Goal: Navigation & Orientation: Find specific page/section

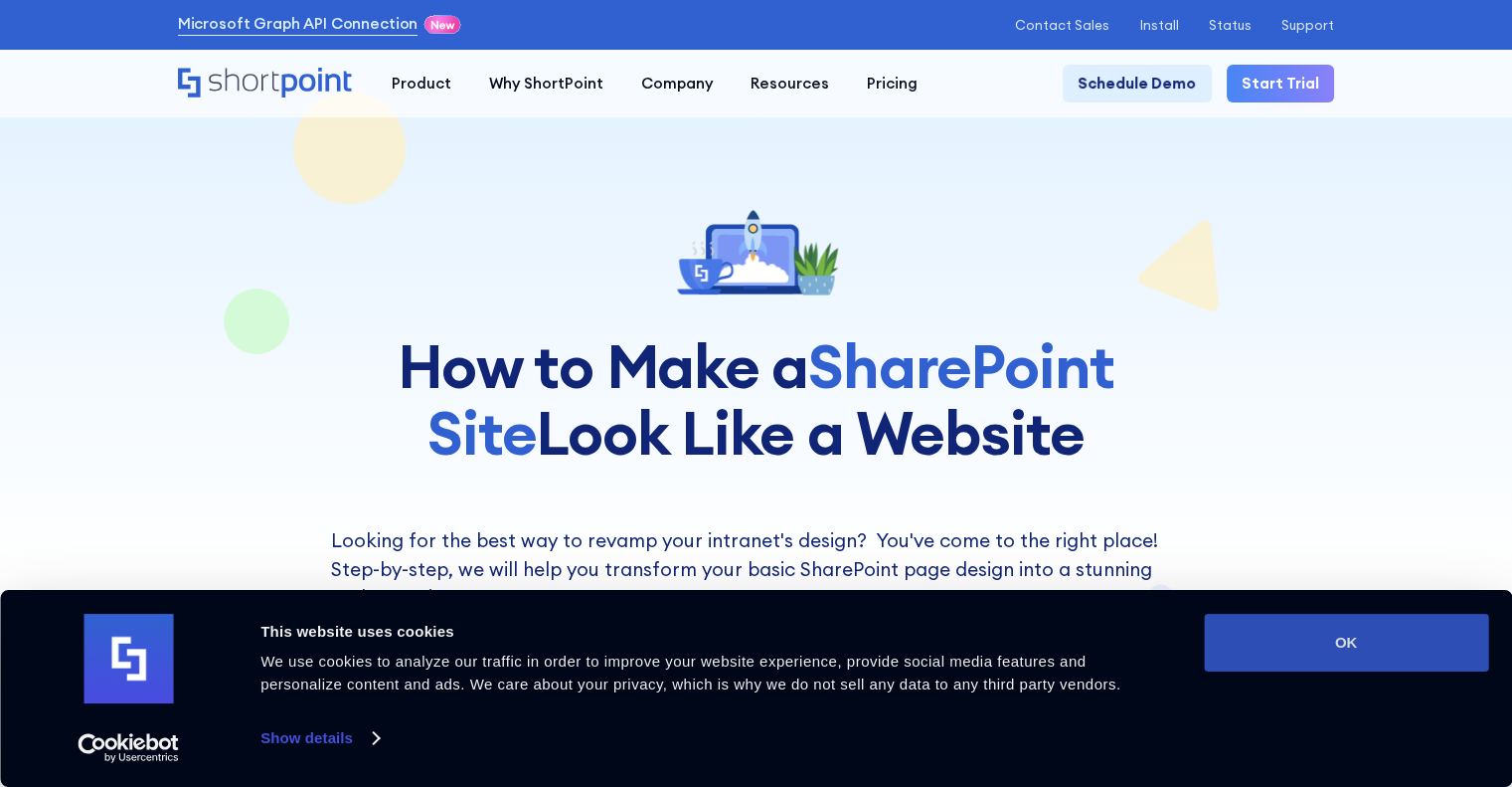
click at [1291, 655] on button "OK" at bounding box center [1346, 642] width 285 height 58
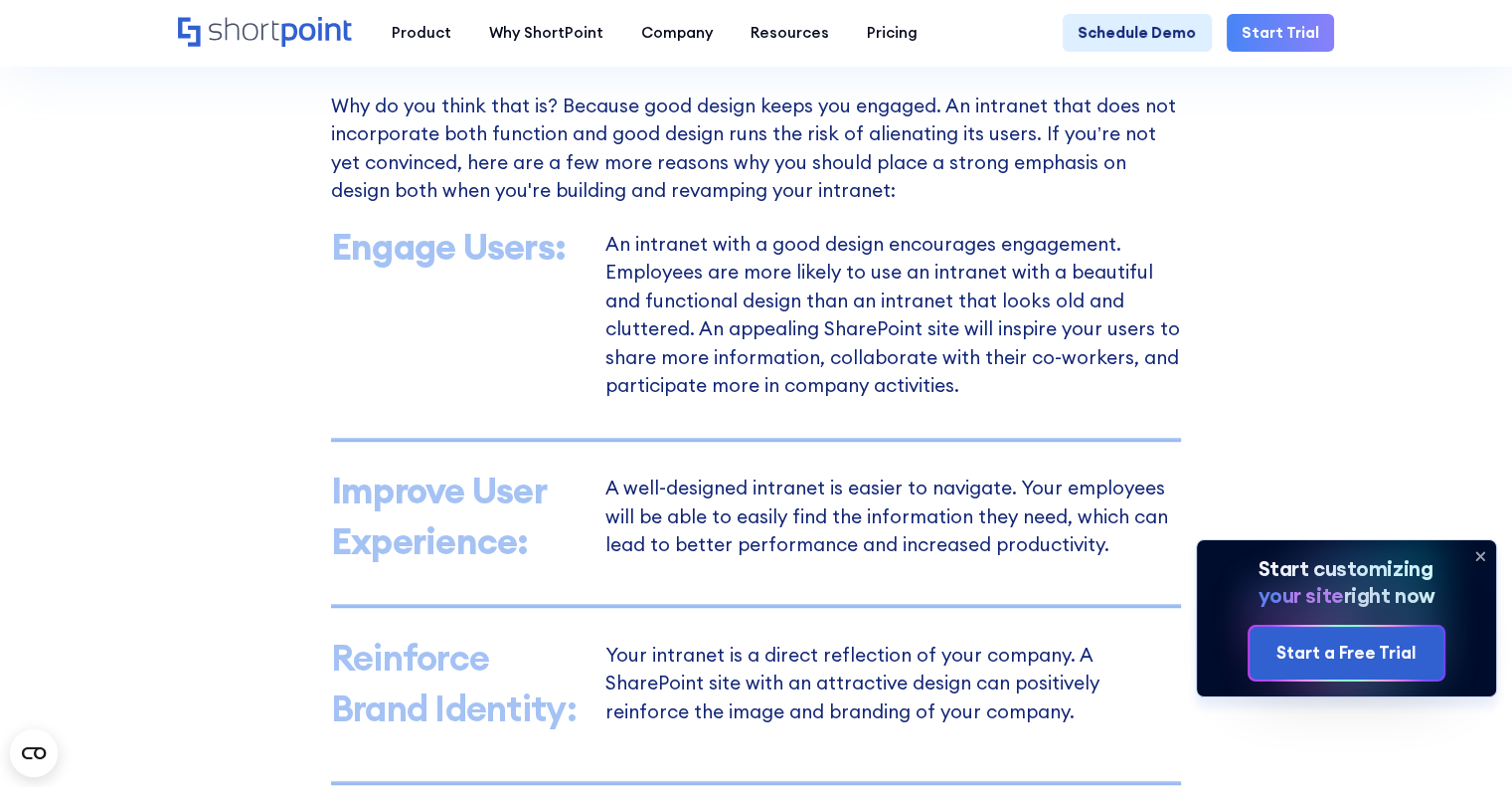
scroll to position [1253, 0]
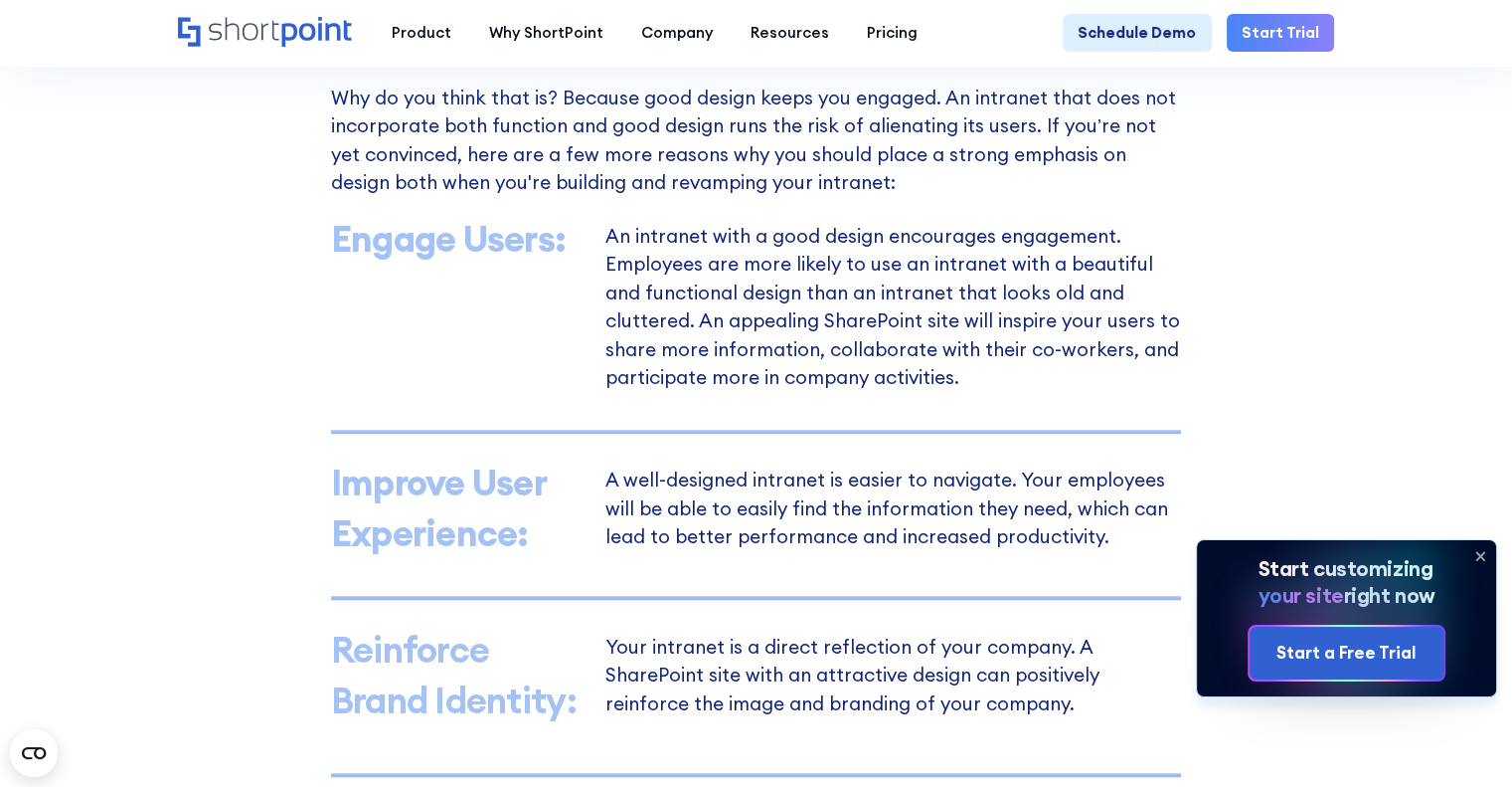
click at [1476, 554] on icon at bounding box center [1481, 556] width 32 height 32
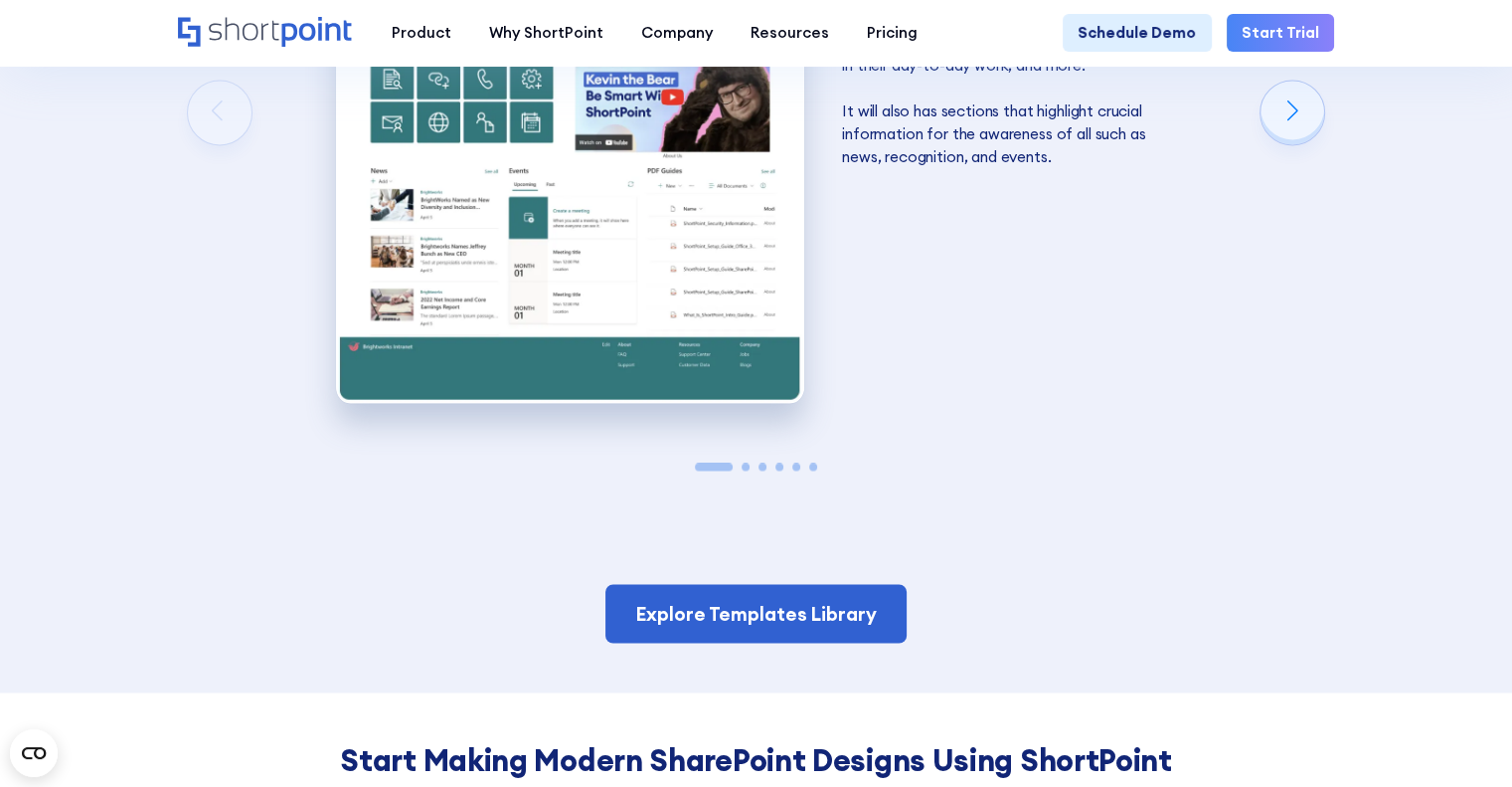
scroll to position [3181, 0]
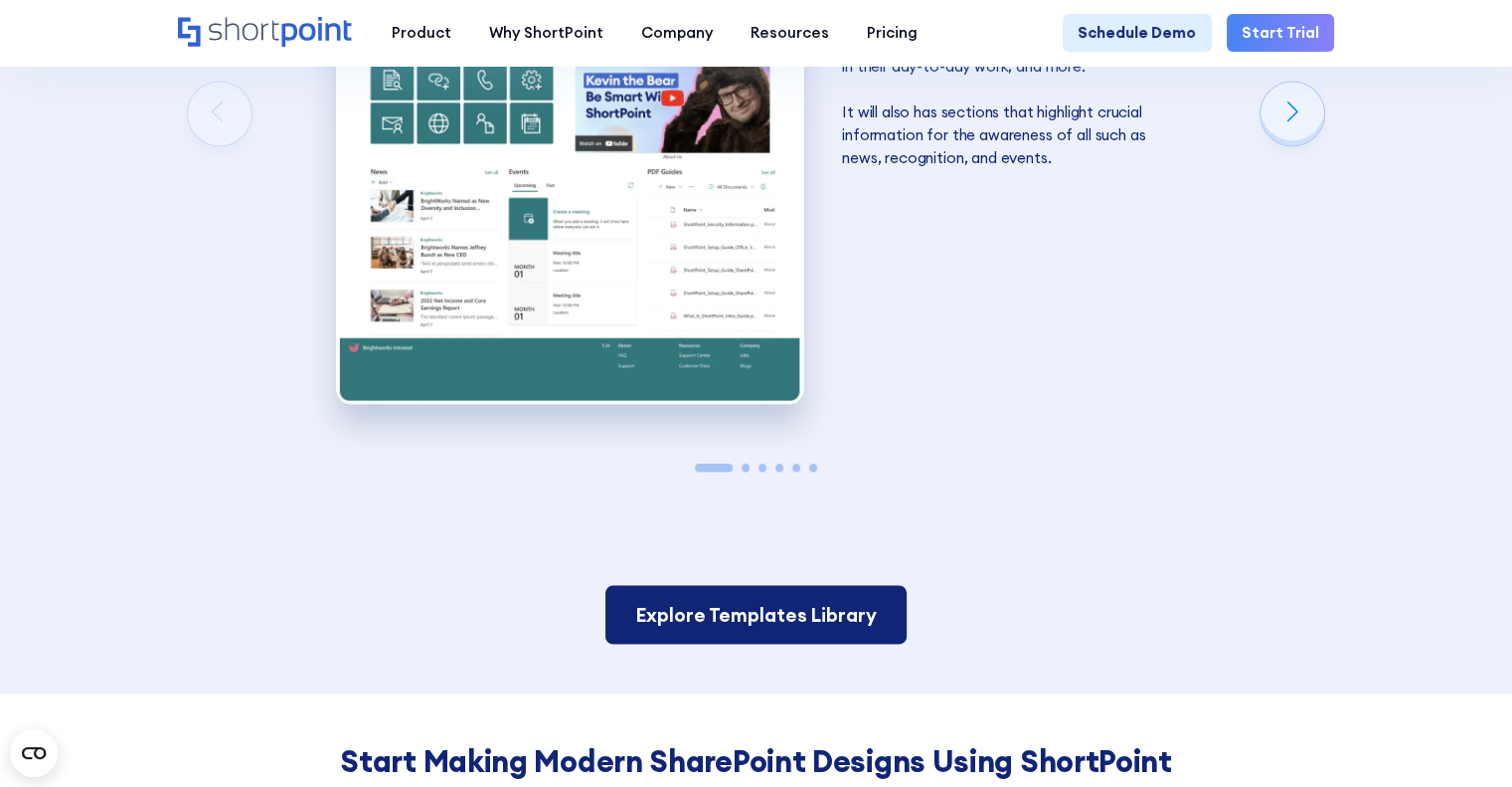
click at [815, 643] on link "Explore Templates Library" at bounding box center [756, 613] width 302 height 59
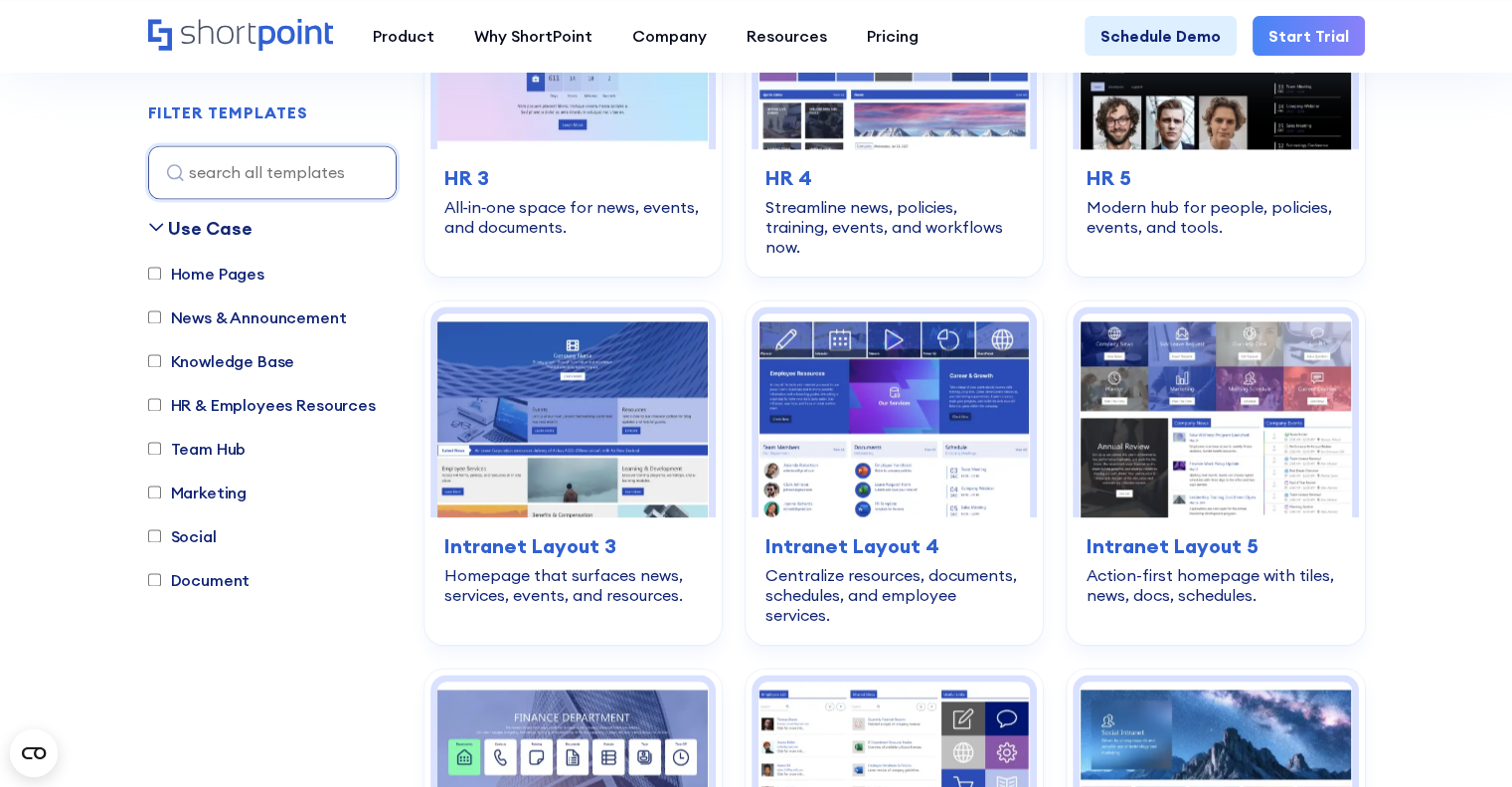
scroll to position [2863, 0]
